Goal: Task Accomplishment & Management: Manage account settings

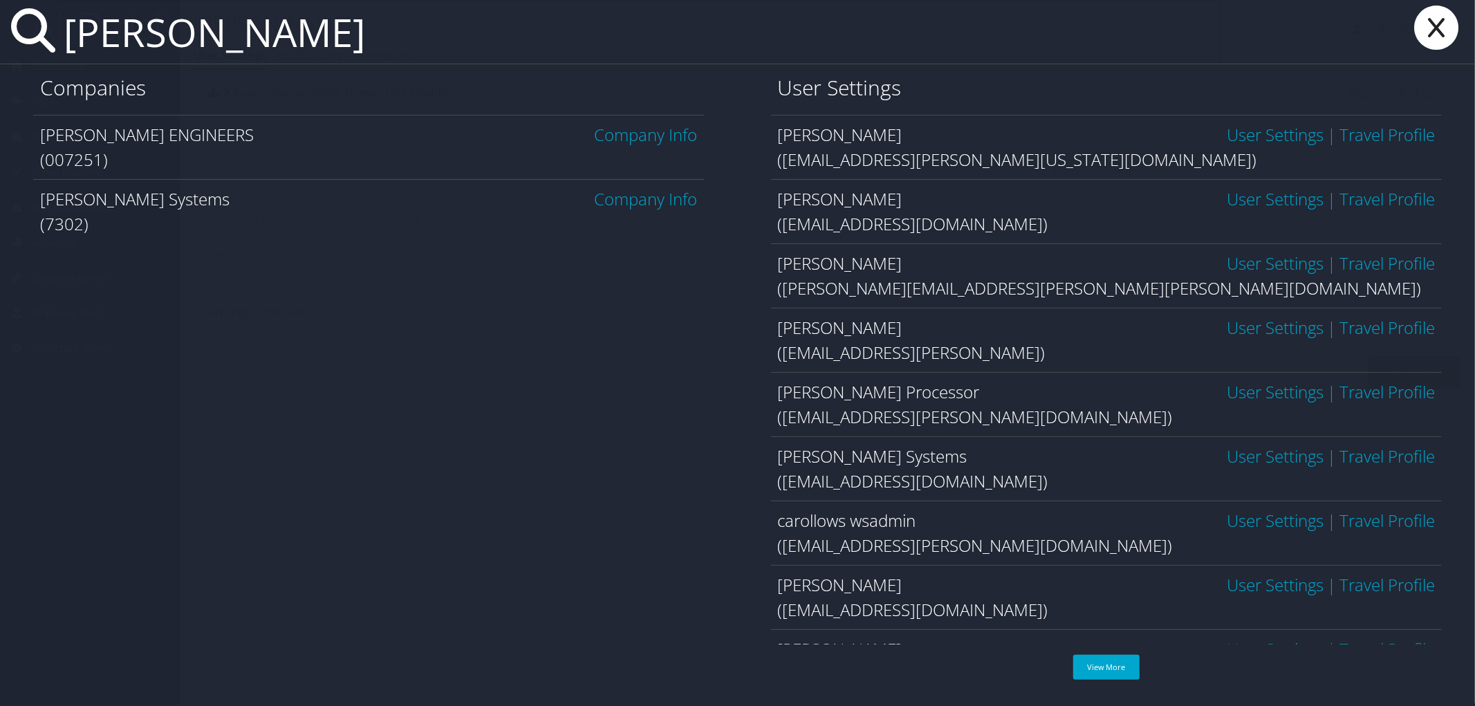
type input "[PERSON_NAME]"
click at [686, 140] on link "Company Info" at bounding box center [646, 134] width 103 height 23
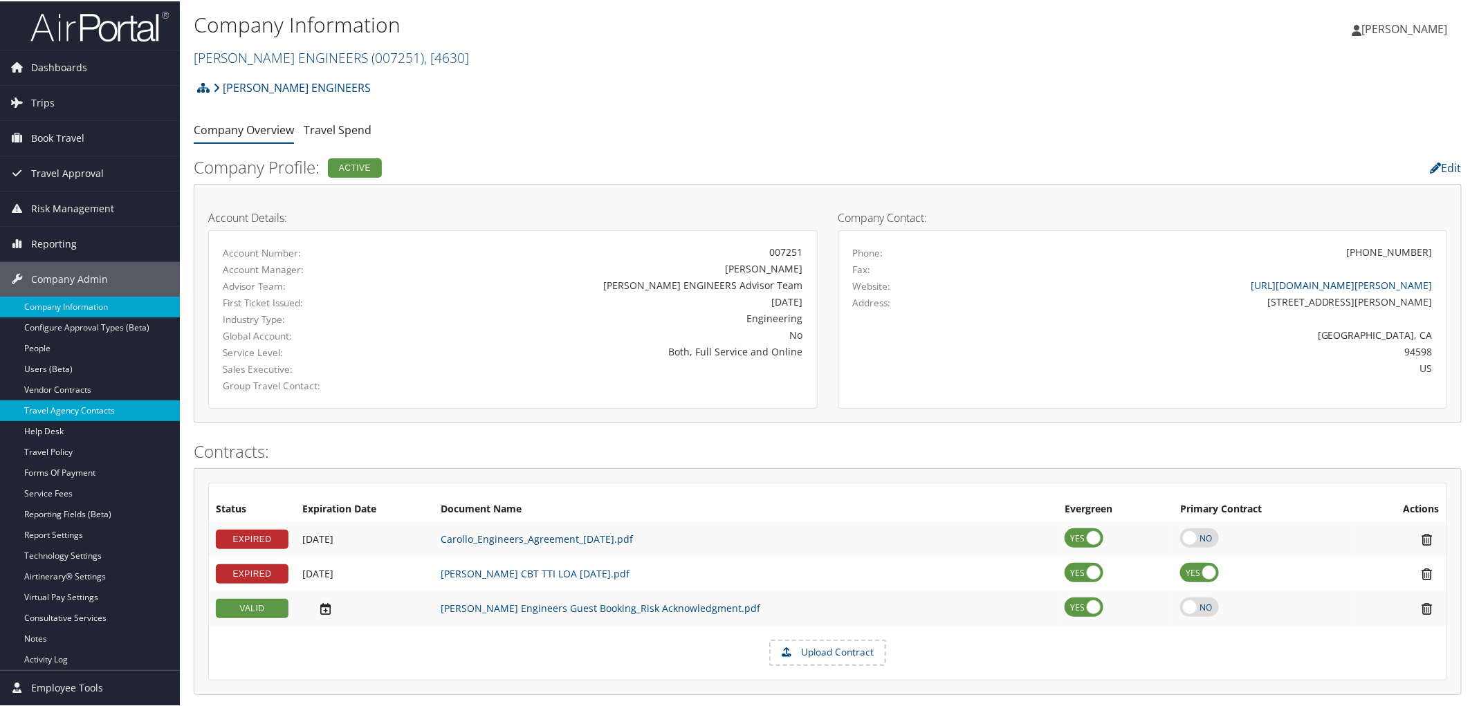
click at [120, 414] on link "Travel Agency Contacts" at bounding box center [90, 409] width 180 height 21
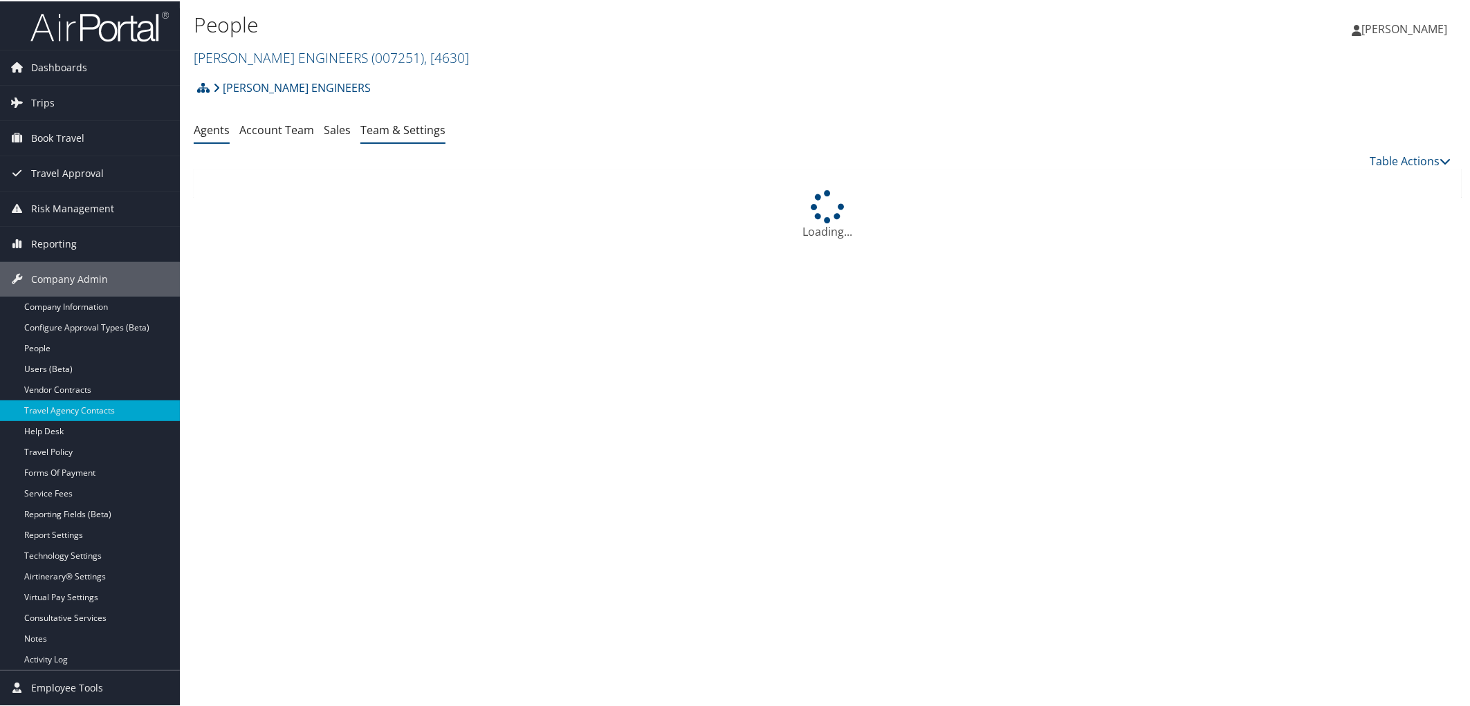
click at [404, 126] on link "Team & Settings" at bounding box center [402, 128] width 85 height 15
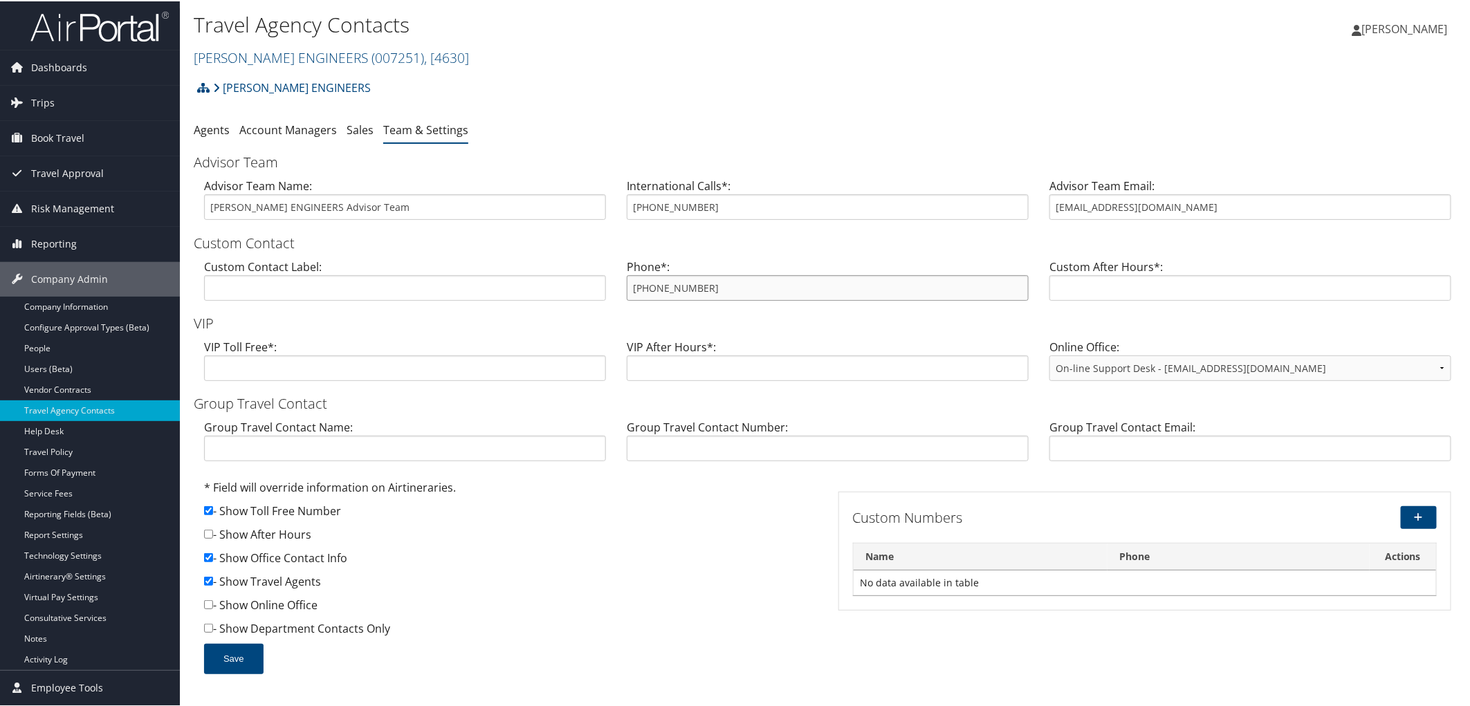
drag, startPoint x: 703, startPoint y: 287, endPoint x: 563, endPoint y: 293, distance: 140.5
click at [563, 293] on div "Custom Contact Label: Phone*: 888-616-2446 Custom After Hours*:" at bounding box center [828, 283] width 1268 height 53
drag, startPoint x: 1174, startPoint y: 215, endPoint x: 1028, endPoint y: 210, distance: 145.3
click at [1028, 210] on div "Advisor Team Name: CAROLLO ENGINEERS Advisor Team International Calls*: 801-327…" at bounding box center [828, 202] width 1268 height 53
